Goal: Task Accomplishment & Management: Complete application form

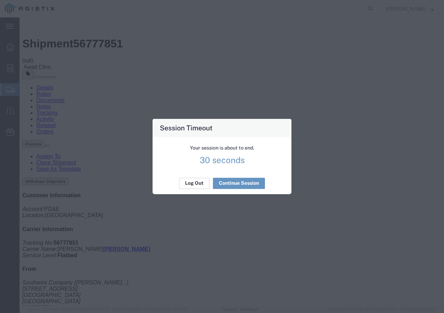
click at [197, 172] on div "Your session is about to end. 30 seconds" at bounding box center [221, 154] width 139 height 35
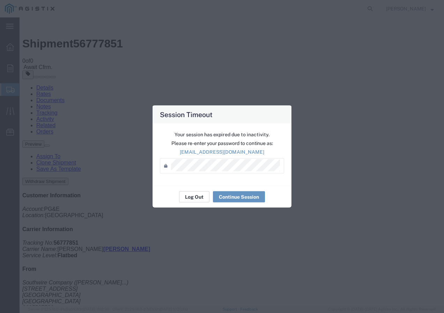
click at [200, 202] on button "Log Out" at bounding box center [194, 196] width 30 height 11
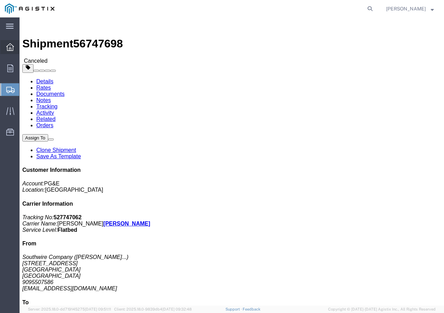
click at [12, 49] on icon at bounding box center [10, 47] width 8 height 8
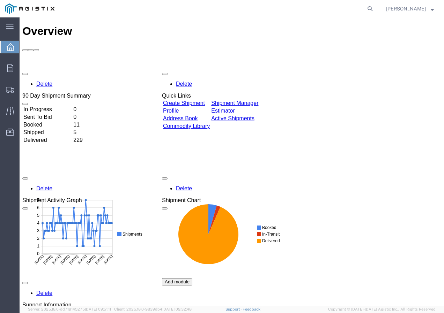
click at [199, 100] on link "Create Shipment" at bounding box center [184, 103] width 42 height 6
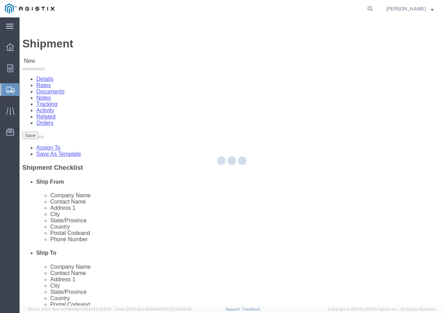
select select
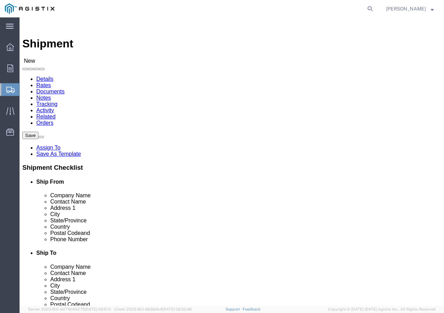
click select "Select PG&E Southwire Company"
select select "9596"
click select "Select PG&E Southwire Company"
select select "PURCHORD"
select select
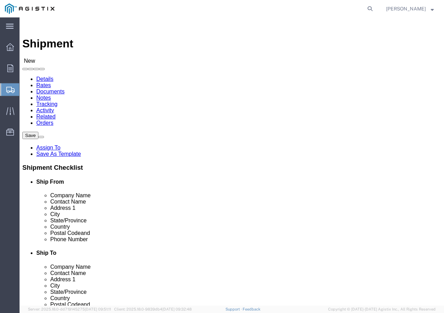
select select
select select "MYPROFILE"
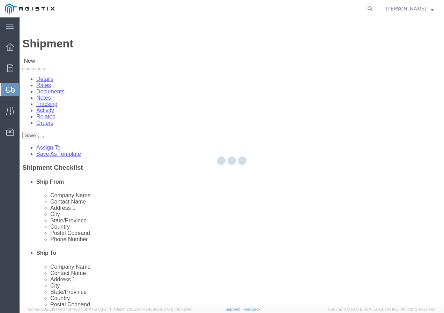
type input "Southwire Company"
type input "[PERSON_NAME]"
type input "[STREET_ADDRESS]"
type input "Fontana"
type input "92337"
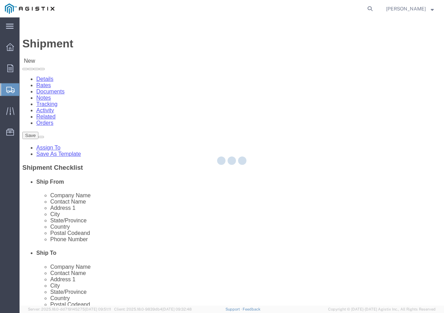
type input "9095507586"
type input "[EMAIL_ADDRESS][DOMAIN_NAME]"
checkbox input "true"
select select "CA"
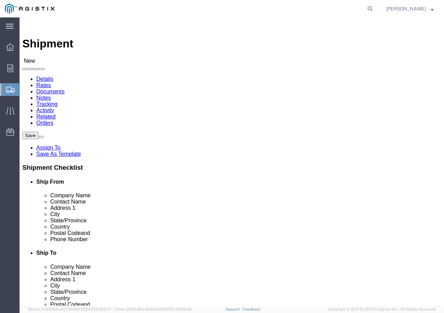
click select "Select All Others [GEOGRAPHIC_DATA] [GEOGRAPHIC_DATA] [GEOGRAPHIC_DATA] [GEOGRA…"
select select "19740"
click select "Select All Others [GEOGRAPHIC_DATA] [GEOGRAPHIC_DATA] [GEOGRAPHIC_DATA] [GEOGRA…"
click span
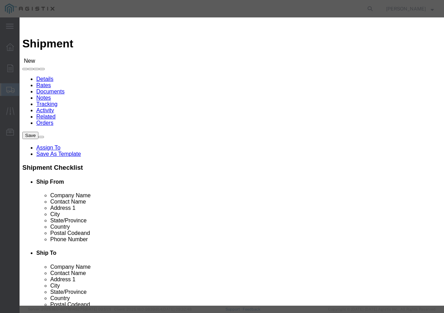
click select "Search by Address Book Name City Company Name Contact Name Country CustomerAlia…"
select select "city"
click select "Search by Address Book Name City Company Name Contact Name Country CustomerAlia…"
click input "text"
type input "FREMONT"
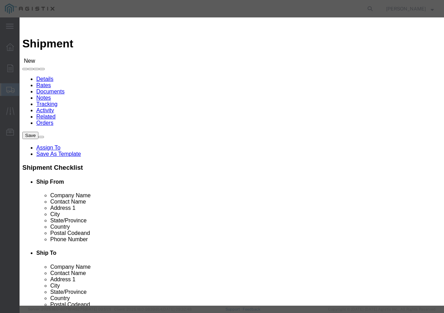
click icon "button"
click button "Select"
select select
type input "PG&E"
type input "[STREET_ADDRESS][PERSON_NAME]"
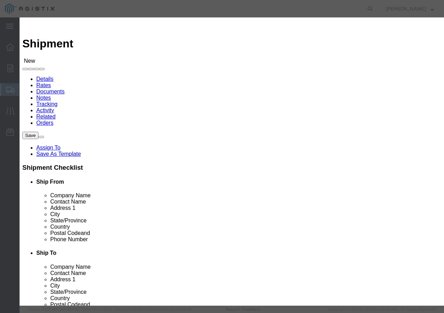
type input "Fremont"
type input "94538-3129"
select select "CA"
click button "Close"
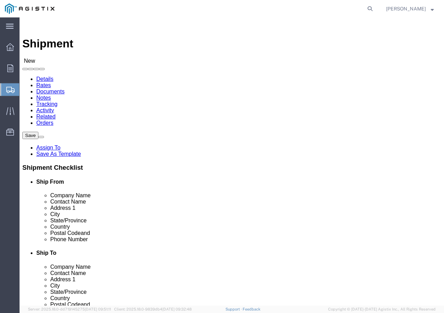
click input "text"
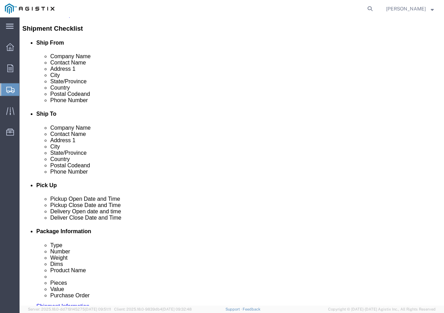
scroll to position [139, 0]
type input "Receiving Department"
click input "text"
paste input "5106519880"
type input "5106519880"
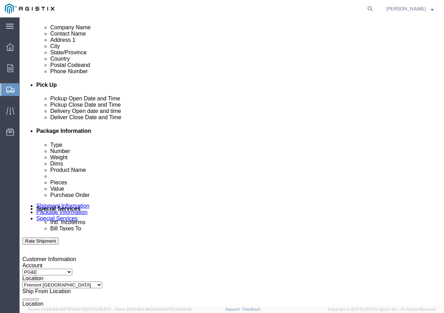
scroll to position [244, 0]
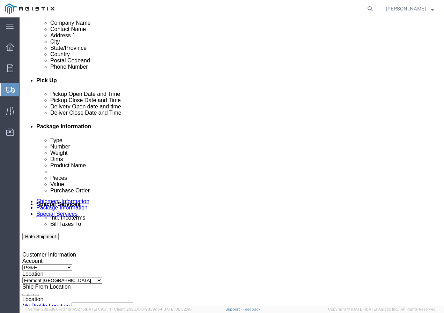
click div "[DATE] 3:00 PM"
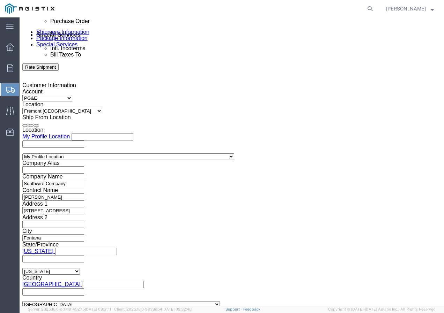
click input "3:00 PM"
type input "12:30 PM"
click button "Apply"
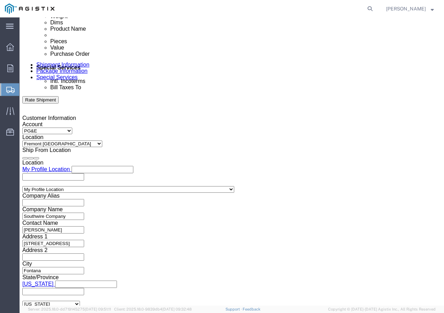
scroll to position [344, 0]
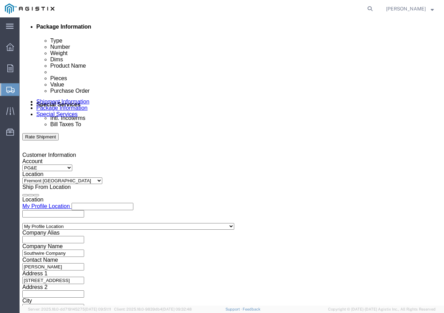
click div
click button "Apply"
click div
click button "Apply"
click input "text"
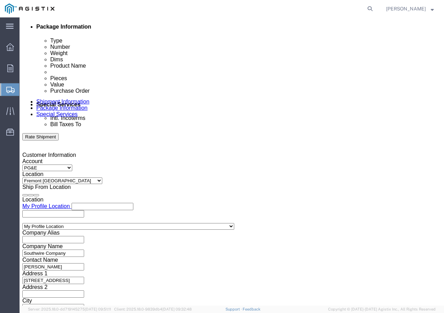
paste input "3501407609"
type input "3501407609"
drag, startPoint x: 136, startPoint y: 205, endPoint x: 143, endPoint y: 199, distance: 9.1
click select "Select Account Type Activity ID Airline Appointment Number ASN Batch Request # …"
select select "SHIPMENTIDNUM"
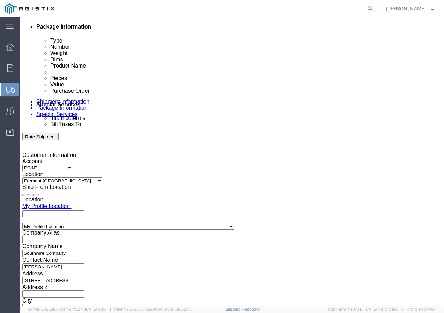
click select "Select Account Type Activity ID Airline Appointment Number ASN Batch Request # …"
click input "text"
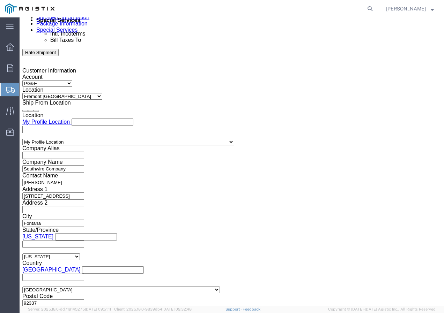
scroll to position [429, 0]
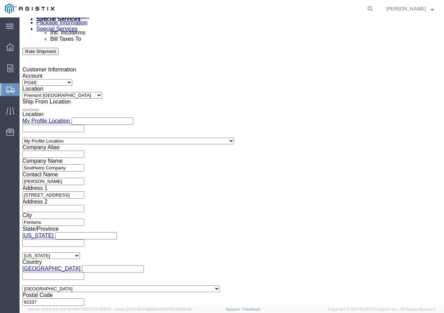
type input "7498135"
click select "Select Air Less than Truckload Multi-Leg Ocean Freight Rail Small Parcel Truckl…"
select select "TL"
click select "Select Air Less than Truckload Multi-Leg Ocean Freight Rail Small Parcel Truckl…"
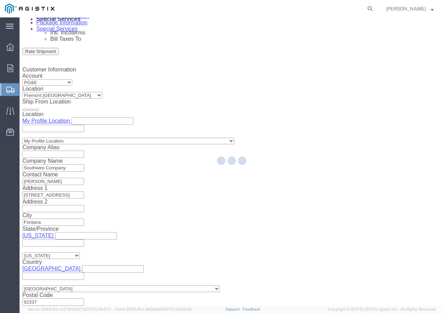
select select
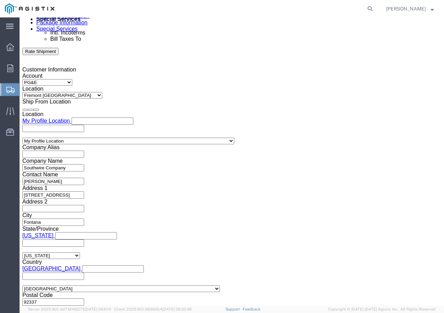
click select "Select 1-Ton (PSS) 10 Wheel 10 Yard Dump Truck 20 Yard Dump Truck Bobtail Botto…"
select select "FLBD"
click select "Select 1-Ton (PSS) 10 Wheel 10 Yard Dump Truck 20 Yard Dump Truck Bobtail Botto…"
click button "Continue"
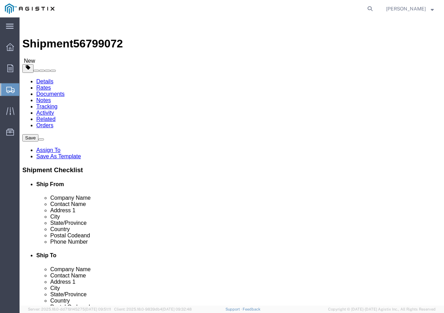
click select "Select Bulk Bundle(s) Cardboard Box(es) Carton(s) Crate(s) Drum(s) (Fiberboard)…"
select select "YRPK"
click select "Select Bulk Bundle(s) Cardboard Box(es) Carton(s) Crate(s) Drum(s) (Fiberboard)…"
click input "text"
type input "50"
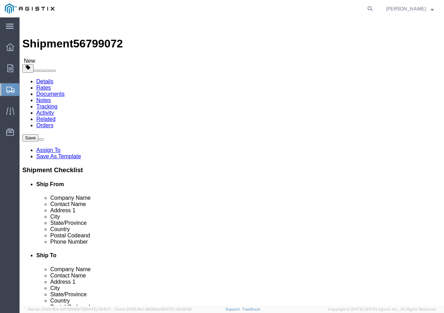
type input "50"
drag, startPoint x: 80, startPoint y: 176, endPoint x: 45, endPoint y: 176, distance: 35.2
click div "Weight 0.00 Select kgs lbs Ship. t°"
type input "8000"
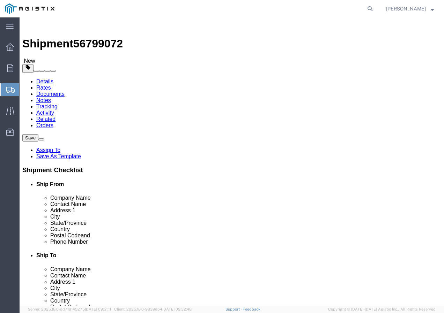
click link "Add Content"
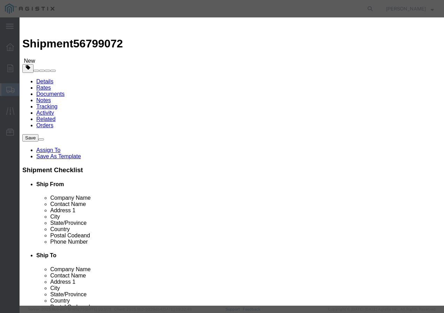
click input "text"
paste input "600VUD QX 350X3 AL 4/0/UL+ 2000R"
type input "600VUD QX 350X3 AL 4/0/UL+ 2000R"
click input "0"
type input "1"
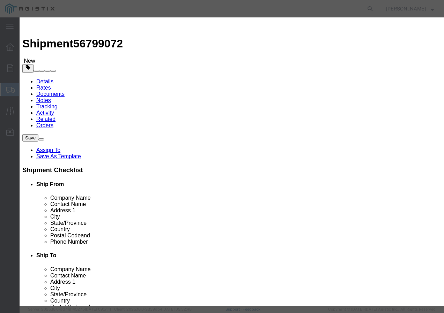
click input "text"
type input "1"
click select "Select 50 55 60 65 70 85 92.5 100 125 175 250 300 400"
select select "100"
click select "Select 50 55 60 65 70 85 92.5 100 125 175 250 300 400"
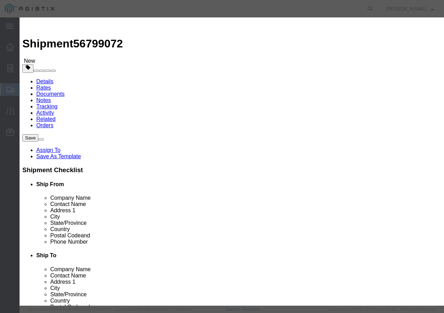
click button "Save & Add Another"
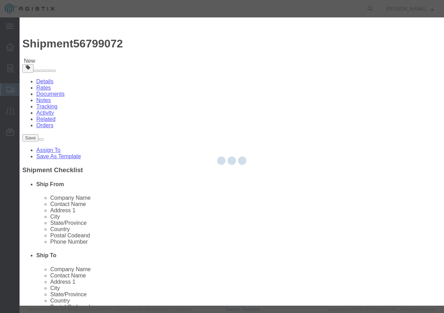
select select "EA"
select select
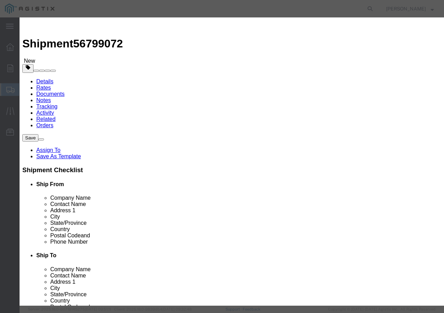
select select "USD"
click input "text"
paste input "600VOH TX/LDPE 4/0-7 AAC ZUZARA+ 1000R"
type input "600VOH TX/LDPE 4/0-7 AAC ZUZARA+ 1000R"
click input "text"
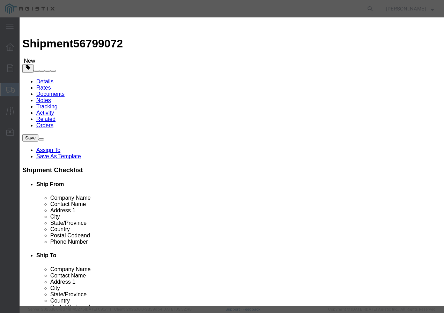
type input "7"
click input "text"
type input "1"
click select "Select 50 55 60 65 70 85 92.5 100 125 175 250 300 400"
select select "100"
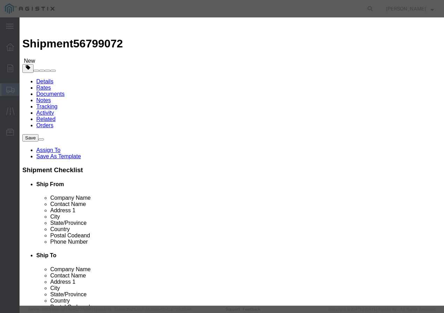
click select "Select 50 55 60 65 70 85 92.5 100 125 175 250 300 400"
click button "Save & Add Another"
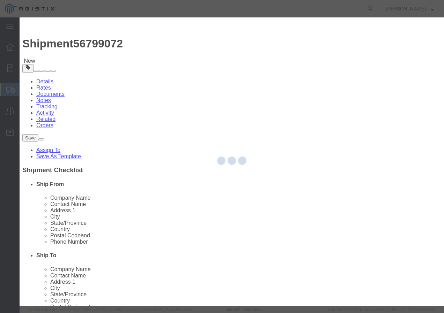
select select "EA"
select select
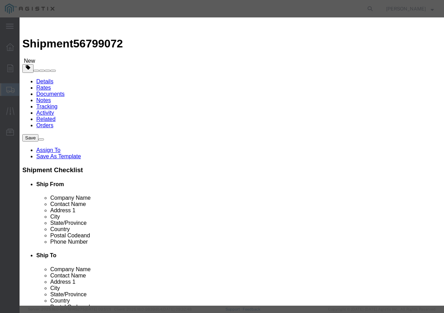
select select "USD"
click input "text"
paste input "WIRE, 20M ALUMOWELD 7X#148 STL GUYSTRAN"
type input "WIRE, 20M ALUMOWELD 7X#148 STL GUYSTRAND"
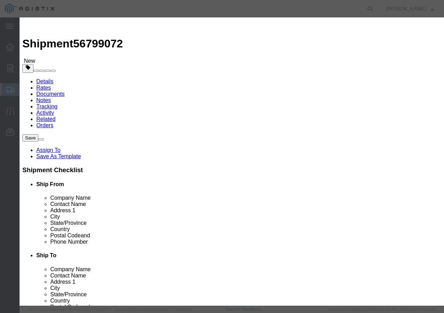
click h3 "Add content"
click input "text"
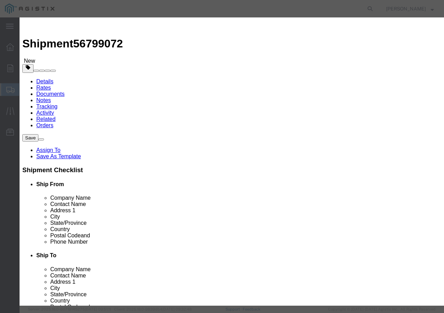
type input "13"
click input "text"
type input "1"
click select "Select 50 55 60 65 70 85 92.5 100 125 175 250 300 400"
select select "100"
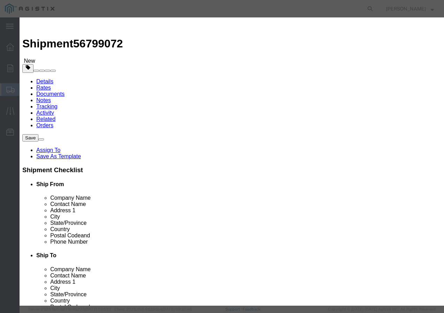
click select "Select 50 55 60 65 70 85 92.5 100 125 175 250 300 400"
click button "Save & Close"
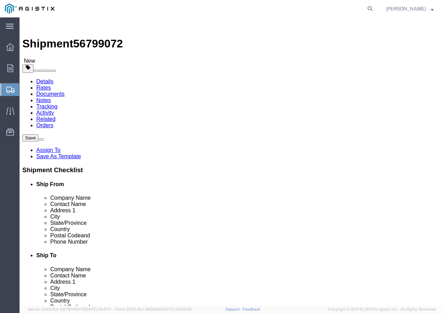
drag, startPoint x: 65, startPoint y: 152, endPoint x: 68, endPoint y: 149, distance: 4.4
click div "Package Type Select Bulk Bundle(s) Cardboard Box(es) Carton(s) Crate(s) Drum(s)…"
click input "1"
type input "21"
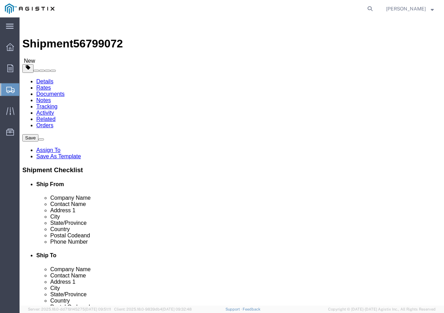
click div "Previous Continue"
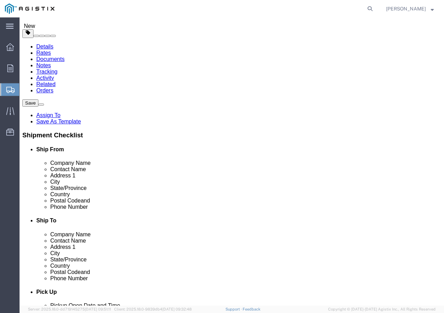
scroll to position [70, 0]
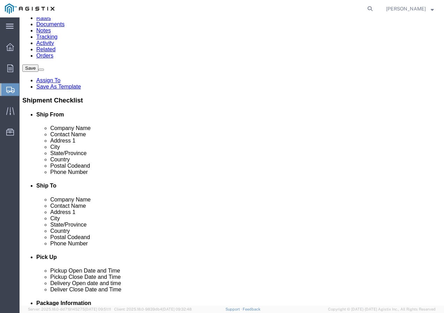
click button "Rate Shipment"
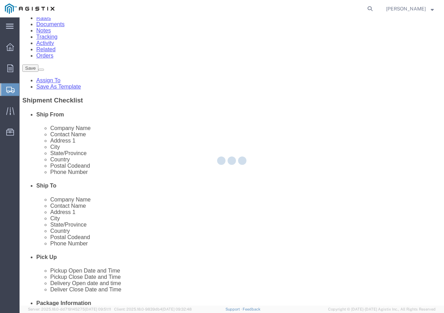
scroll to position [0, 0]
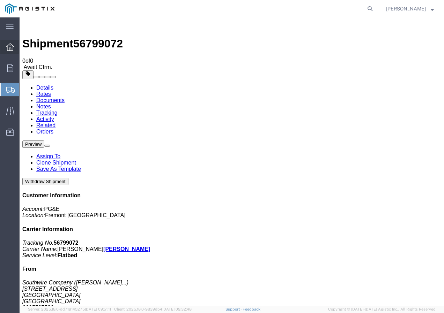
click at [8, 50] on icon at bounding box center [10, 47] width 8 height 8
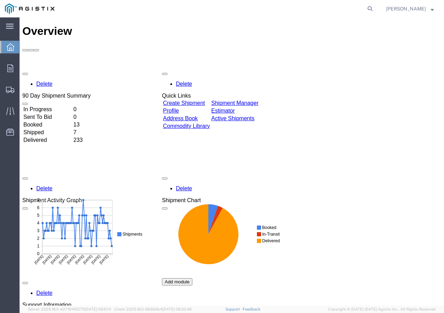
click at [191, 69] on div "Delete 90 Day Shipment Summary In Progress 0 Sent To Bid 0 Booked 13 Shipped 7 …" at bounding box center [231, 226] width 418 height 314
click at [191, 100] on link "Create Shipment" at bounding box center [184, 103] width 42 height 6
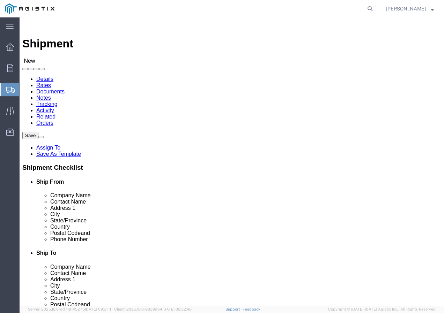
click select "Select PG&E Southwire Company"
select select "9596"
click select "Select PG&E Southwire Company"
select select "PURCHORD"
select select
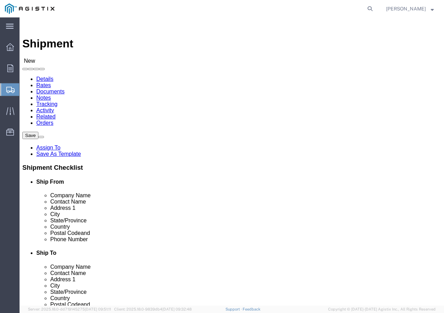
select select
click div
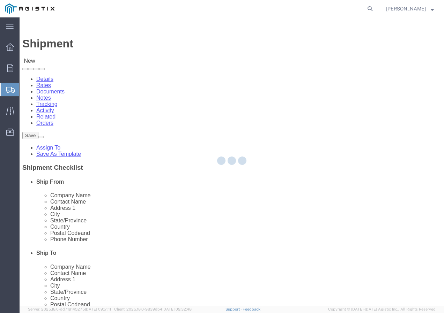
type input "9095507586"
checkbox input "true"
select select "CA"
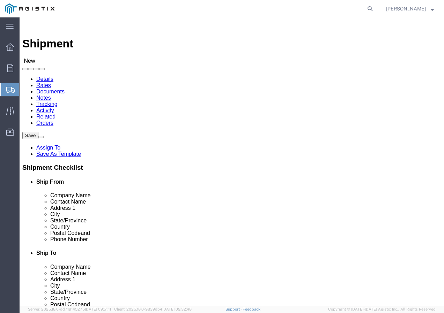
click select "Select All Others [GEOGRAPHIC_DATA] [GEOGRAPHIC_DATA] [GEOGRAPHIC_DATA] [GEOGRA…"
select select "19745"
click select "Select All Others [GEOGRAPHIC_DATA] [GEOGRAPHIC_DATA] [GEOGRAPHIC_DATA] [GEOGRA…"
click span
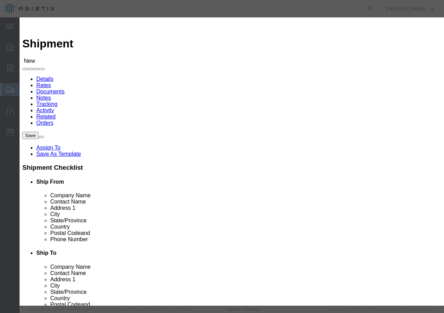
click select "Search by Address Book Name City Company Name Contact Name Country CustomerAlia…"
select select "city"
click select "Search by Address Book Name City Company Name Contact Name Country CustomerAlia…"
click input "text"
type input "[GEOGRAPHIC_DATA]"
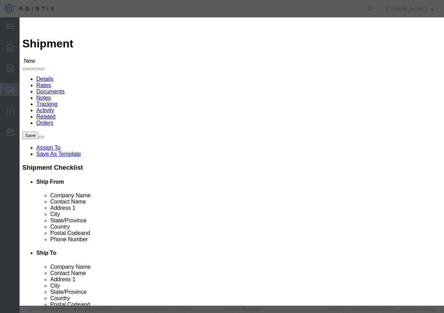
click button "button"
click button "Select"
type input "93725-1098"
select select "CA"
click button "Close"
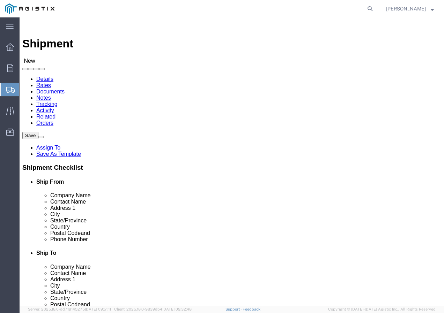
click input "text"
type input "r"
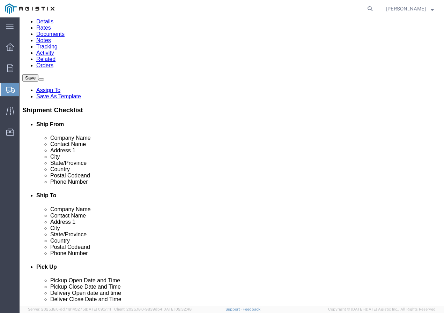
scroll to position [70, 0]
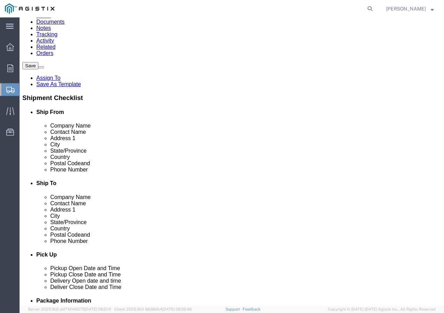
type input "Receiving Department"
click input "text"
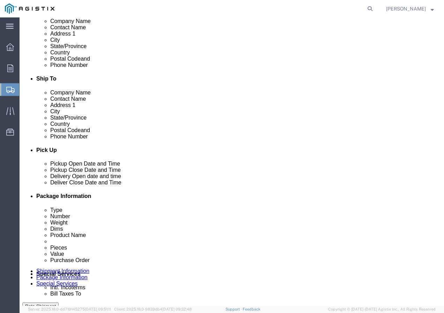
scroll to position [209, 0]
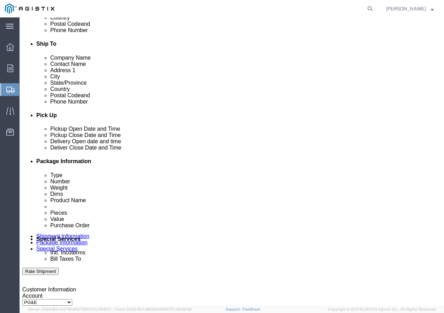
type input "8007567243"
click div "[DATE] 4:00 PM"
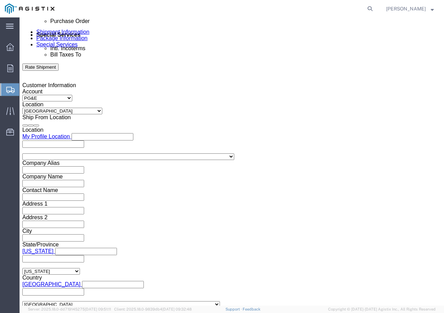
click input "4:00 PM"
type input "1:30 PM"
click button "Apply"
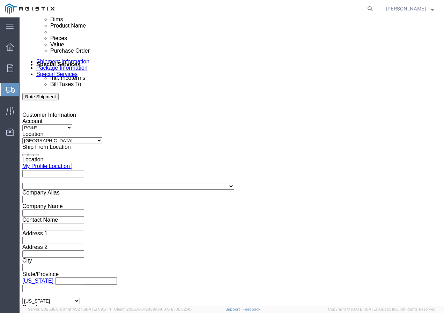
scroll to position [344, 0]
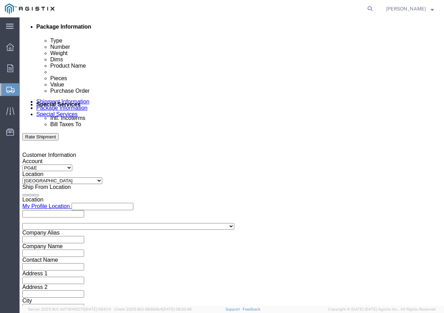
click div
click button "Apply"
click div
click button "Apply"
click input "text"
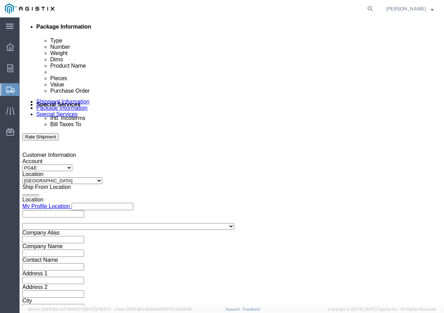
paste input "3501402224"
type input "3501402224"
click select "Select Account Type Activity ID Airline Appointment Number ASN Batch Request # …"
select select "SHIPMENTIDNUM"
click select "Select Account Type Activity ID Airline Appointment Number ASN Batch Request # …"
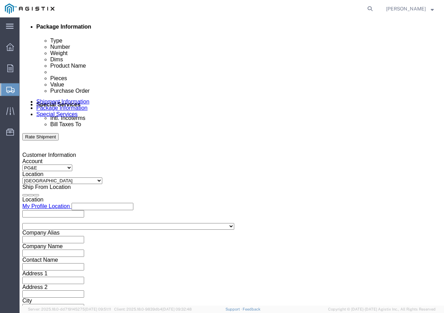
click input "text"
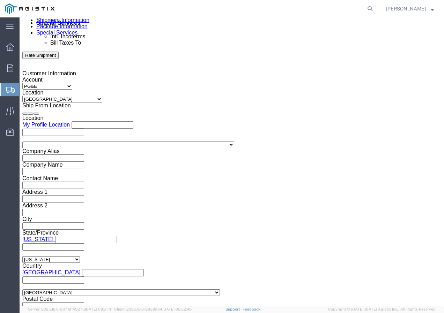
scroll to position [429, 0]
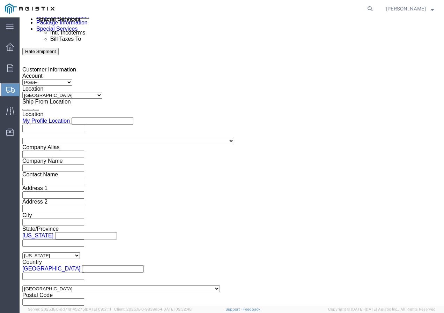
type input "7498134"
click select "Select Air Less than Truckload Multi-Leg Ocean Freight Rail Small Parcel Truckl…"
select select "TL"
click select "Select Air Less than Truckload Multi-Leg Ocean Freight Rail Small Parcel Truckl…"
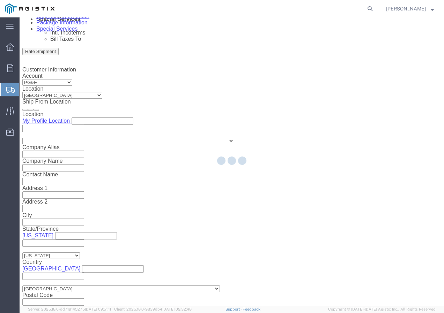
select select
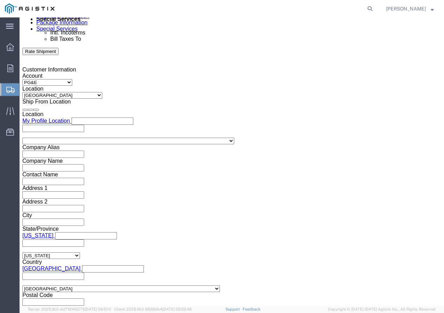
click select "Select 1-Ton (PSS) 10 Wheel 10 Yard Dump Truck 20 Yard Dump Truck Bobtail Botto…"
select select "FLBD"
click select "Select 1-Ton (PSS) 10 Wheel 10 Yard Dump Truck 20 Yard Dump Truck Bobtail Botto…"
click button "Continue"
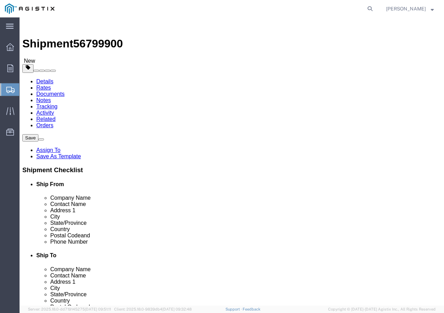
click select "Select Bulk Bundle(s) Cardboard Box(es) Carton(s) Crate(s) Drum(s) (Fiberboard)…"
select select "YRPK"
click select "Select Bulk Bundle(s) Cardboard Box(es) Carton(s) Crate(s) Drum(s) (Fiberboard)…"
click input "text"
type input "50"
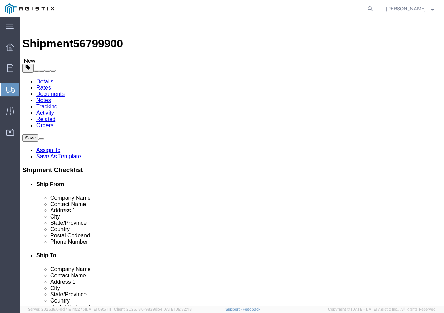
type input "50"
drag, startPoint x: 80, startPoint y: 174, endPoint x: 65, endPoint y: 174, distance: 14.3
click input "0.00"
type input "16000"
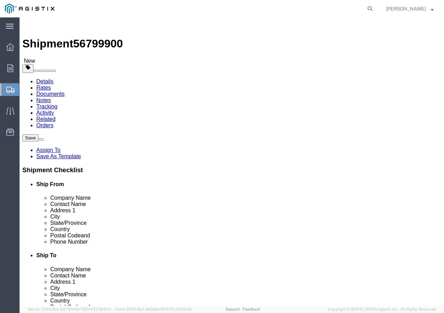
drag, startPoint x: 86, startPoint y: 208, endPoint x: 106, endPoint y: 225, distance: 26.4
click link "Add Content"
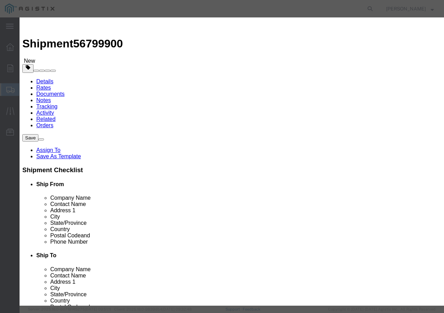
click input "text"
paste input "RHW 500 Str Cu 2000V+ 3kR"
type input "RHW 500 Str Cu 2000V+ 3kR"
drag, startPoint x: 98, startPoint y: 68, endPoint x: 101, endPoint y: 67, distance: 3.5
click input "0"
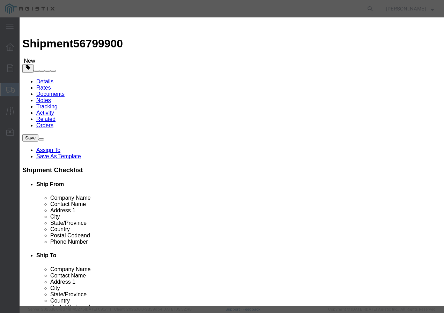
type input "1"
click div "Product Name RHW 500 Str Cu 2000V+ 3kR Pieces 1 Select Bag Barrels 100Board Fee…"
click input "text"
type input "1"
click select "Select 50 55 60 65 70 85 92.5 100 125 175 250 300 400"
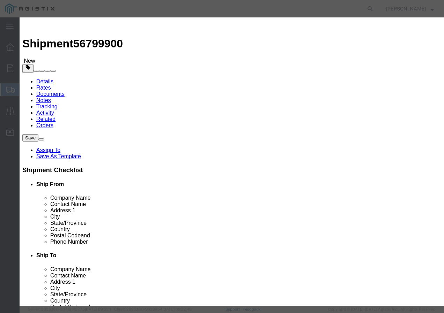
select select "100"
click select "Select 50 55 60 65 70 85 92.5 100 125 175 250 300 400"
click button "Save & Add Another"
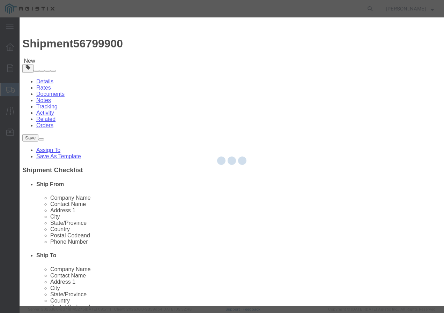
select select "EA"
select select
select select "USD"
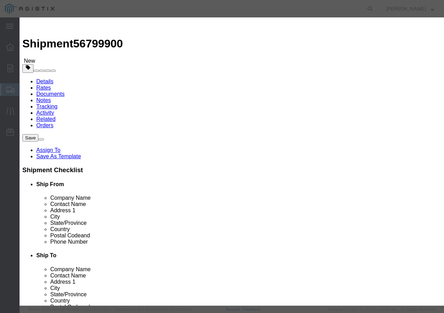
click input "text"
paste input "SSCC 10-7Cu 2C XLP CPE-TP 600V+"
type input "SSCC 10-7Cu 2C XLP CPE-TP 600V+"
click input "text"
type input "1"
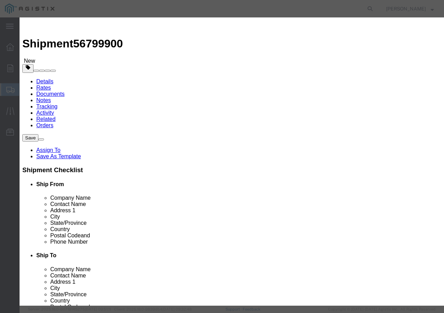
click input "text"
type input "1"
drag, startPoint x: 96, startPoint y: 91, endPoint x: 98, endPoint y: 88, distance: 3.7
click select "Select 50 55 60 65 70 85 92.5 100 125 175 250 300 400"
select select "100"
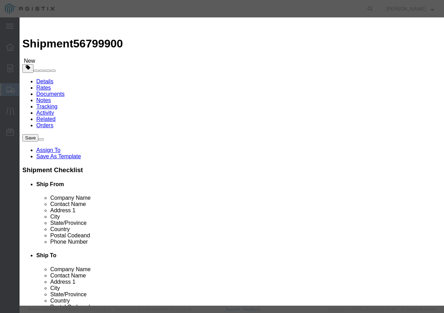
click select "Select 50 55 60 65 70 85 92.5 100 125 175 250 300 400"
click button "Save & Add Another"
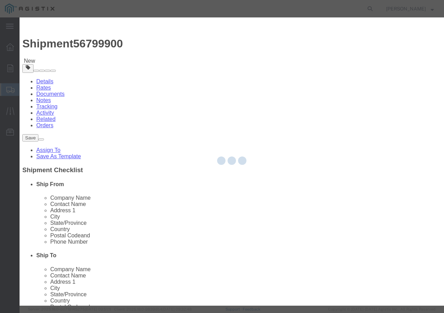
select select "EA"
select select
select select "USD"
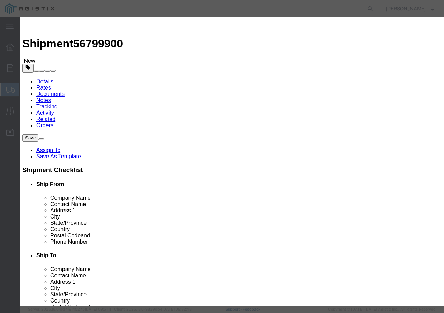
click input "text"
paste input "SSCC 10-7 CU 7/C XLP PVC 600V"
type input "SSCC 10-7 CU 7/C XLP PVC 600V"
click input "text"
type input "1"
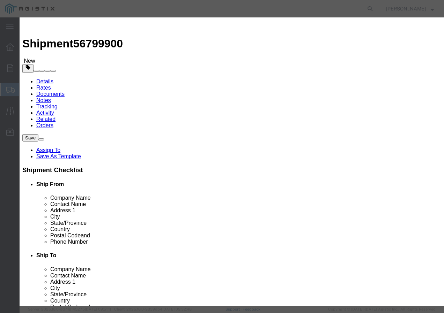
click input "text"
type input "11"
click select "Select 50 55 60 65 70 85 92.5 100 125 175 250 300 400"
select select "100"
click select "Select 50 55 60 65 70 85 92.5 100 125 175 250 300 400"
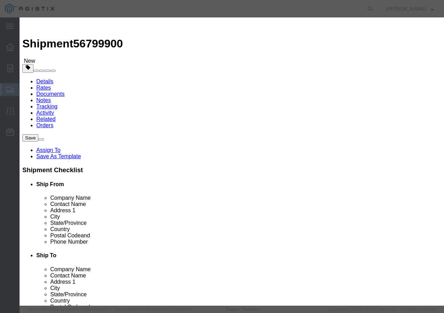
click input "11"
type input "1"
click button "Save & Add Another"
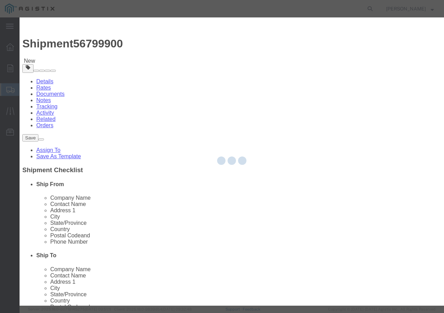
select select "EA"
select select
select select "USD"
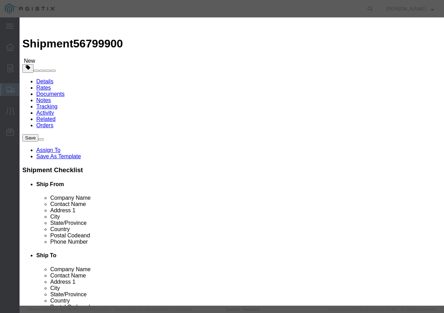
click input "text"
paste input "600VOH TX/LDPE 1/0-7 AAC SNAIL+ 400C"
type input "600VOH TX/LDPE 1/0-7 AAC SNAIL+ 400C"
click input "text"
type input "26"
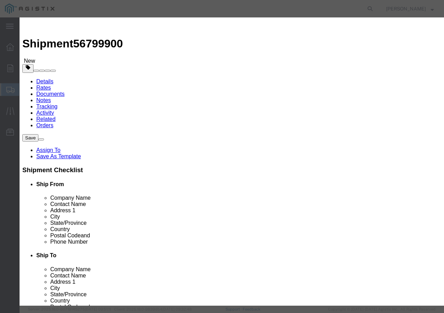
click input "text"
type input "1"
click select "Select 50 55 60 65 70 85 92.5 100 125 175 250 300 400"
select select "100"
click select "Select 50 55 60 65 70 85 92.5 100 125 175 250 300 400"
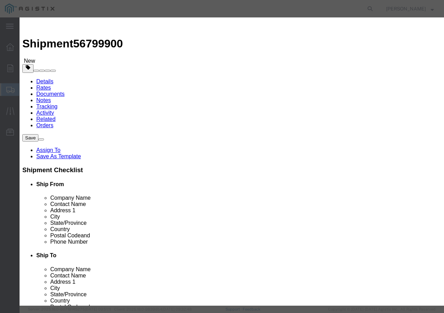
click button "Save & Add Another"
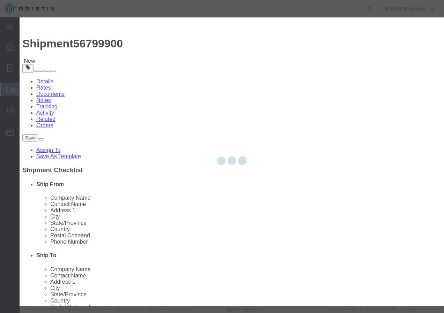
select select "EA"
select select
select select "USD"
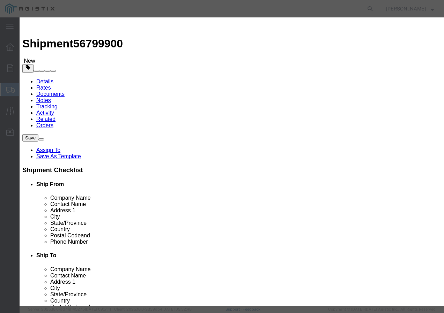
click input "text"
paste input "RHW 500 Str Cu 2000V+ 3kR"
type input "RHW 500 Str Cu 2000V+ 3kR"
click input "text"
type input "1"
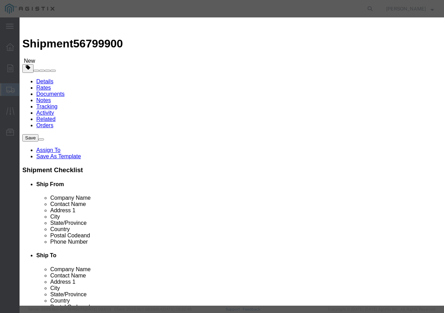
click input "text"
type input "1"
click select "Select 50 55 60 65 70 85 92.5 100 125 175 250 300 400"
select select "100"
click select "Select 50 55 60 65 70 85 92.5 100 125 175 250 300 400"
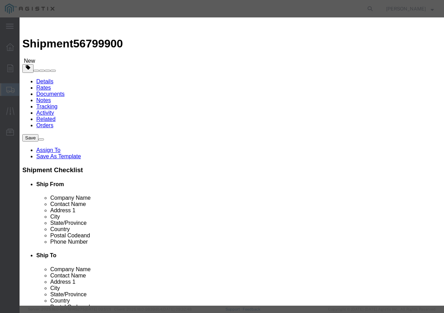
click button "Save & Close"
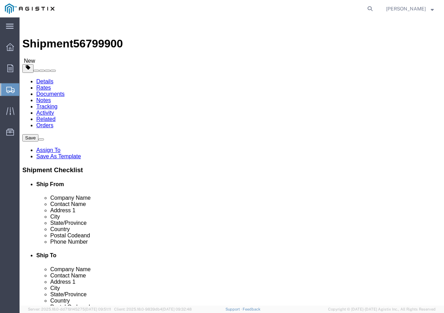
click input "1"
type input "30"
click div "Previous Continue"
click button "Rate Shipment"
